Goal: Task Accomplishment & Management: Understand process/instructions

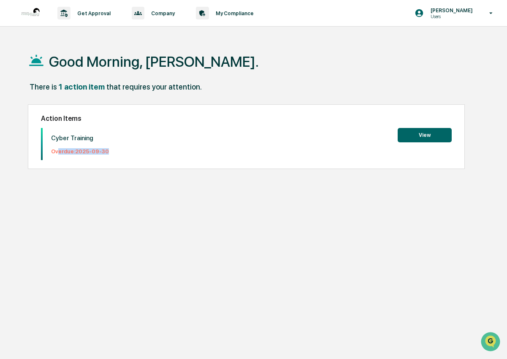
drag, startPoint x: 59, startPoint y: 152, endPoint x: 150, endPoint y: 153, distance: 90.8
click at [150, 153] on div "Cyber Training Overdue: [DATE] View" at bounding box center [246, 144] width 411 height 32
click at [425, 131] on button "View" at bounding box center [425, 135] width 54 height 14
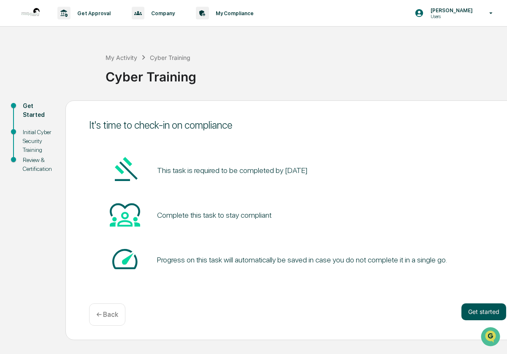
click at [494, 308] on button "Get started" at bounding box center [484, 312] width 45 height 17
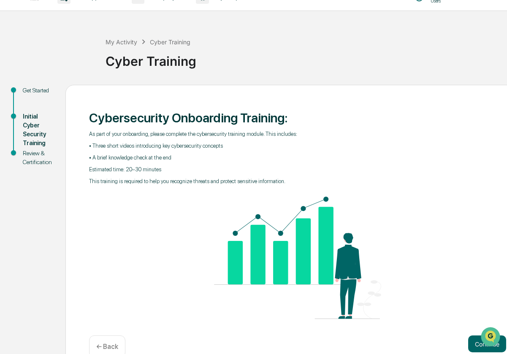
scroll to position [35, 0]
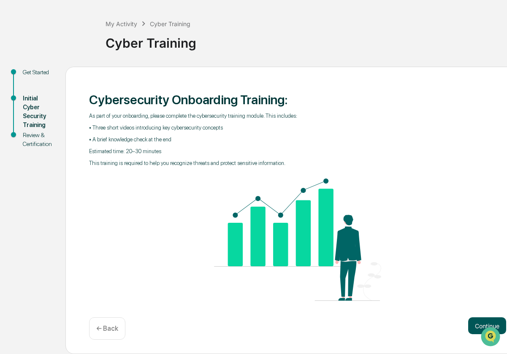
click at [479, 324] on button "Continue" at bounding box center [487, 326] width 38 height 17
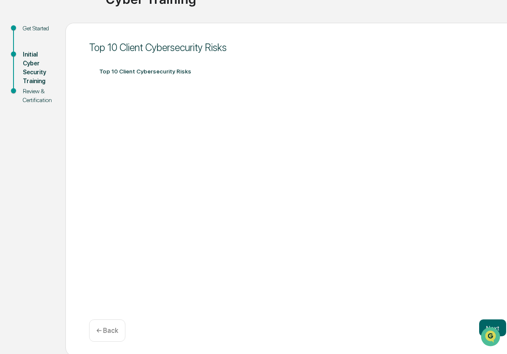
scroll to position [79, 0]
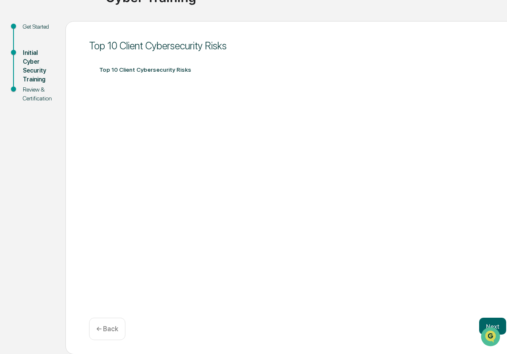
click at [498, 327] on div at bounding box center [491, 337] width 23 height 21
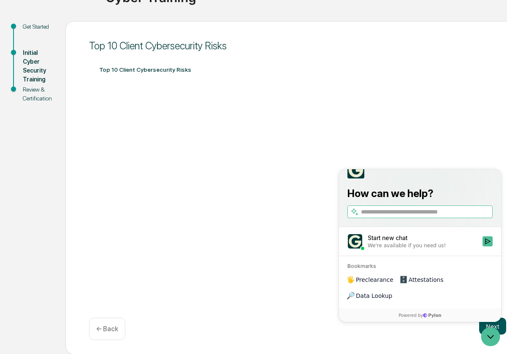
click at [503, 325] on button "Next" at bounding box center [492, 326] width 27 height 17
click at [504, 322] on button "Next" at bounding box center [492, 326] width 27 height 17
